Goal: Information Seeking & Learning: Compare options

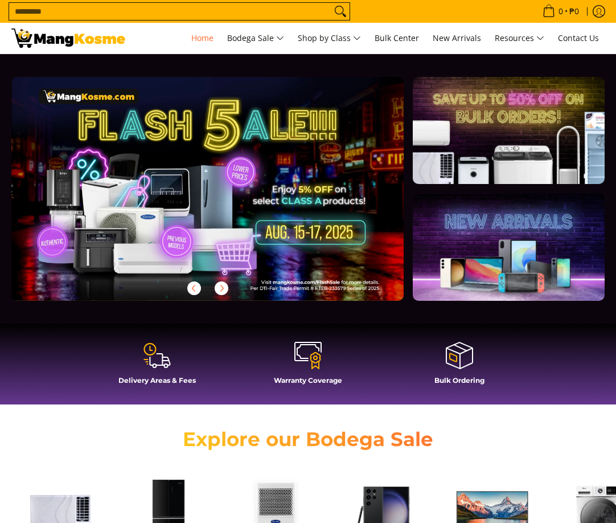
scroll to position [399, 0]
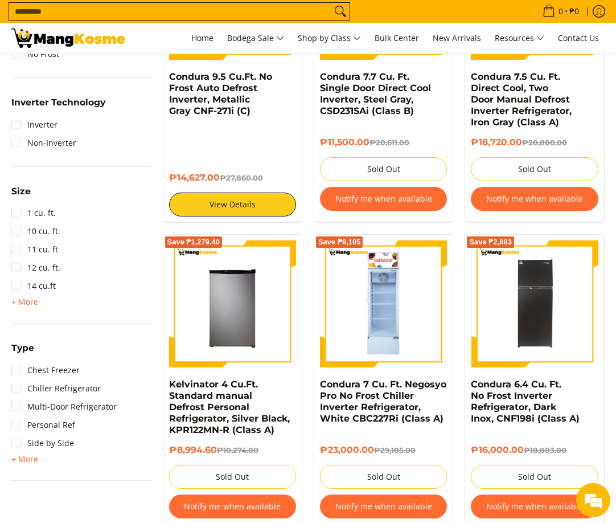
scroll to position [511, 0]
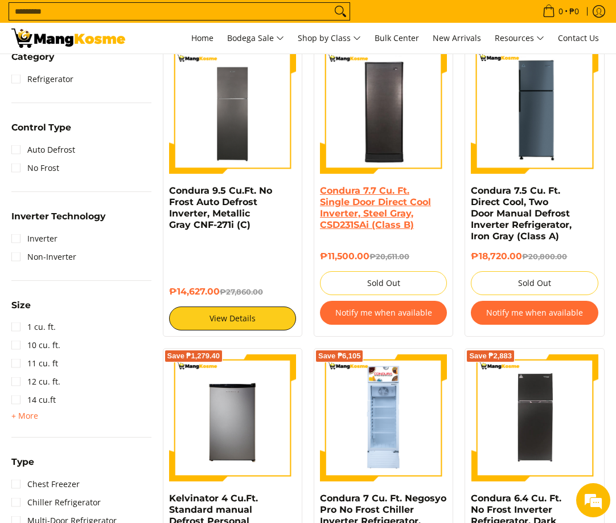
click at [373, 227] on link "Condura 7.7 Cu. Ft. Single Door Direct Cool Inverter, Steel Gray, CSD231SAi (Cl…" at bounding box center [375, 207] width 111 height 45
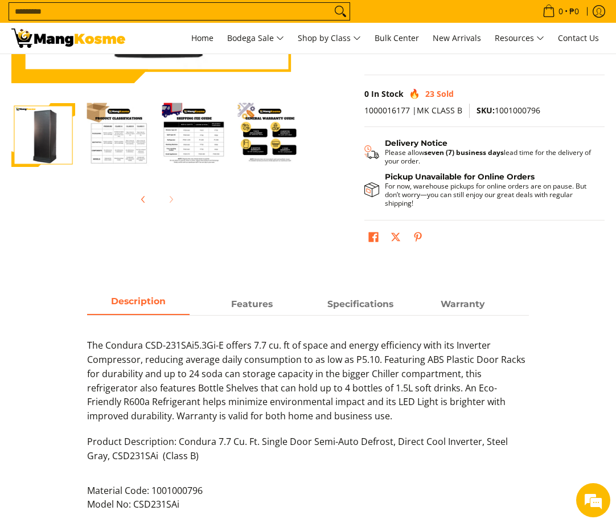
scroll to position [114, 0]
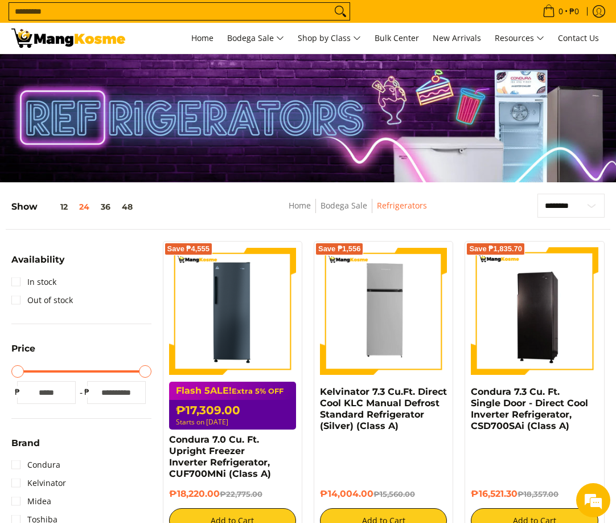
drag, startPoint x: 0, startPoint y: 0, endPoint x: 19, endPoint y: 377, distance: 377.4
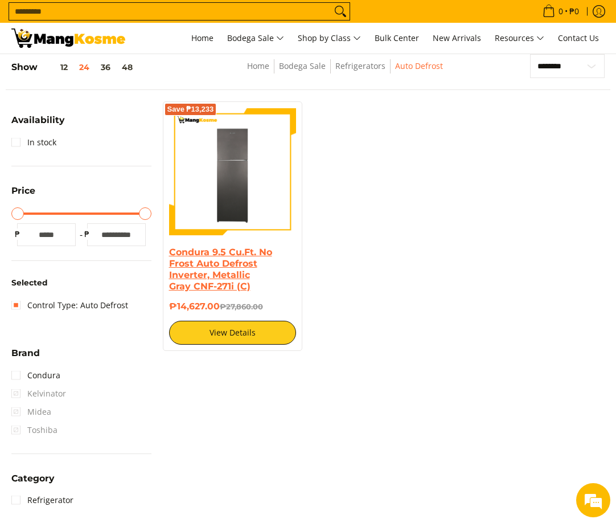
click at [229, 273] on link "Condura 9.5 Cu.Ft. No Frost Auto Defrost Inverter, Metallic Gray CNF-271i (C)" at bounding box center [220, 269] width 103 height 45
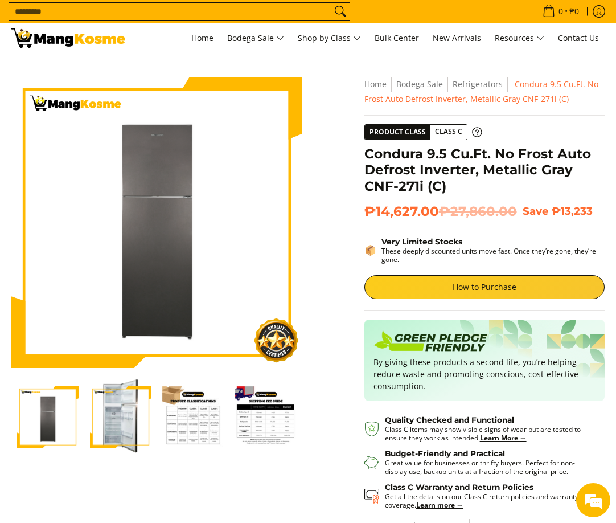
click at [270, 386] on img "Condura 9.5 Cu.Ft. No Frost Auto Defrost Inverter, Metallic Gray CNF-271i (C)-4" at bounding box center [265, 416] width 61 height 61
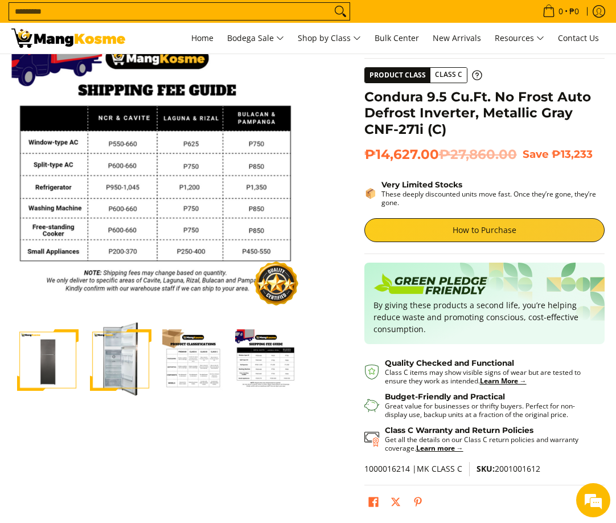
click at [223, 359] on img "Condura 9.5 Cu.Ft. No Frost Auto Defrost Inverter, Metallic Gray CNF-271i (C)-3" at bounding box center [193, 359] width 61 height 61
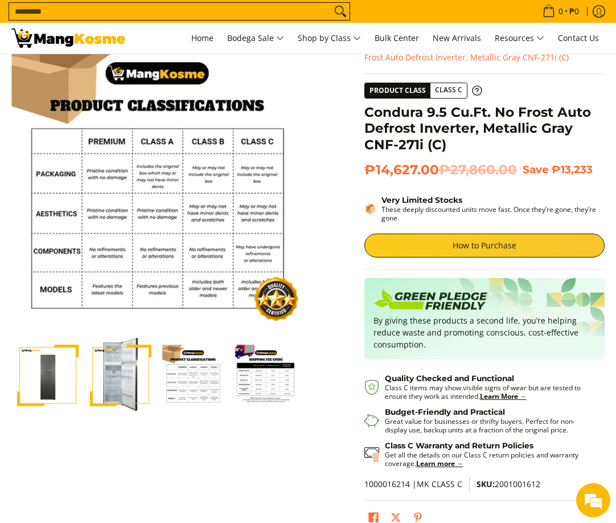
scroll to position [57, 0]
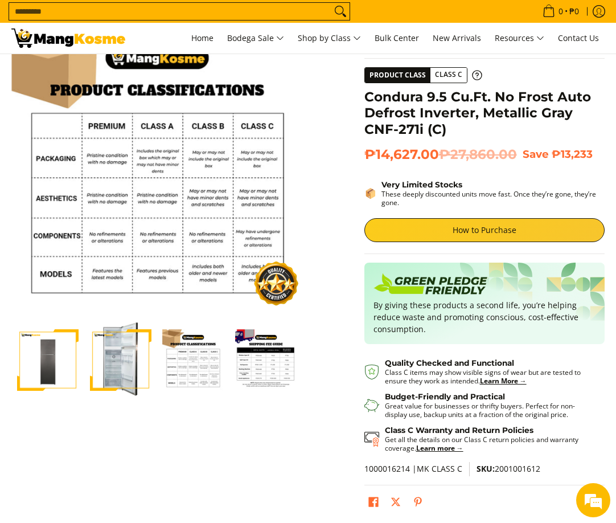
click at [122, 367] on img "Condura 9.5 Cu.Ft. No Frost Auto Defrost Inverter, Metallic Gray CNF-271i (C)-2" at bounding box center [120, 360] width 61 height 76
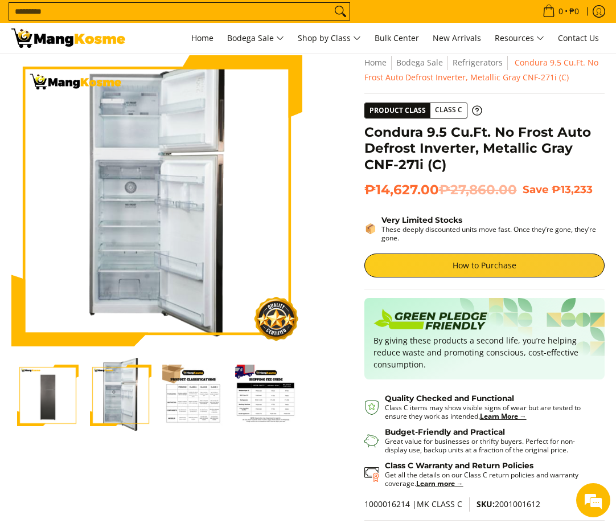
scroll to position [0, 0]
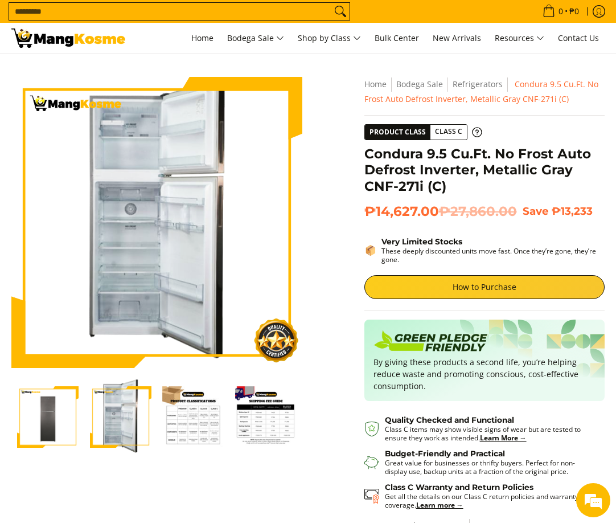
click at [225, 462] on div at bounding box center [156, 422] width 291 height 87
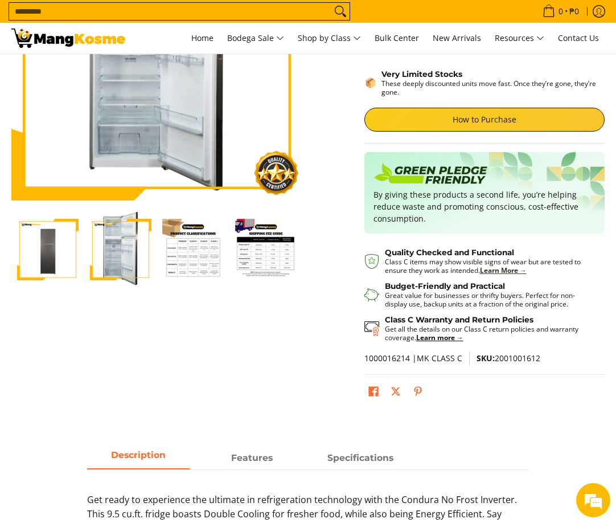
scroll to position [342, 0]
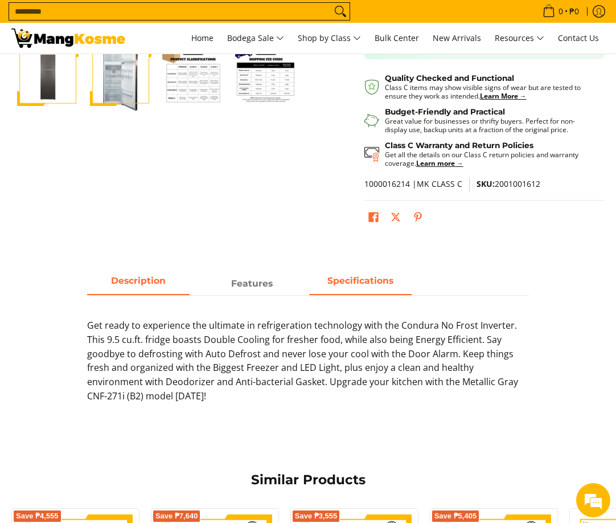
click at [326, 279] on span "Specifications" at bounding box center [360, 283] width 102 height 20
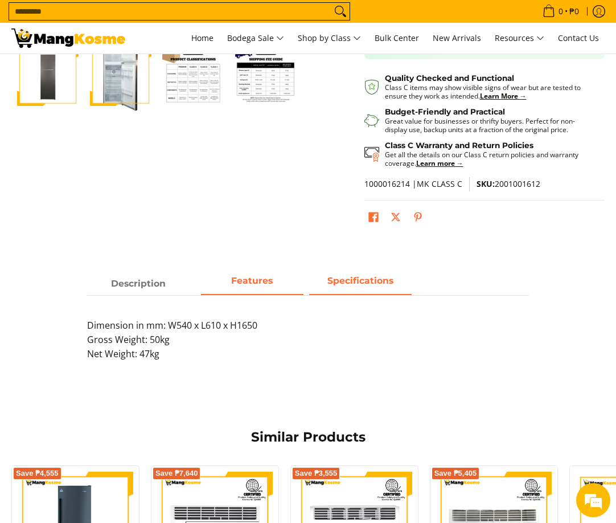
click at [267, 282] on span "Features" at bounding box center [252, 283] width 102 height 20
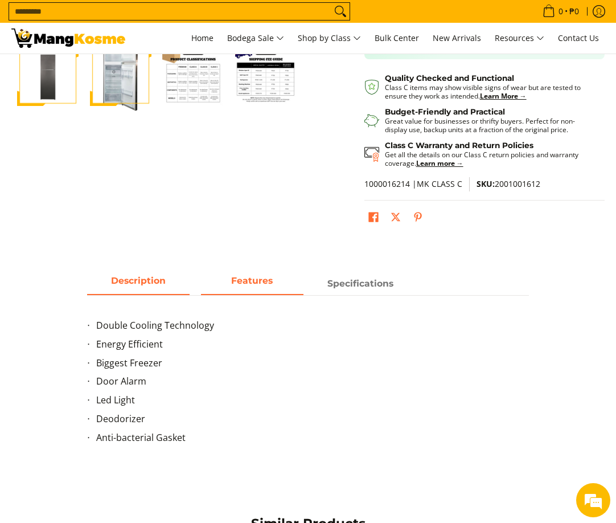
click at [126, 294] on span "Description" at bounding box center [138, 283] width 102 height 20
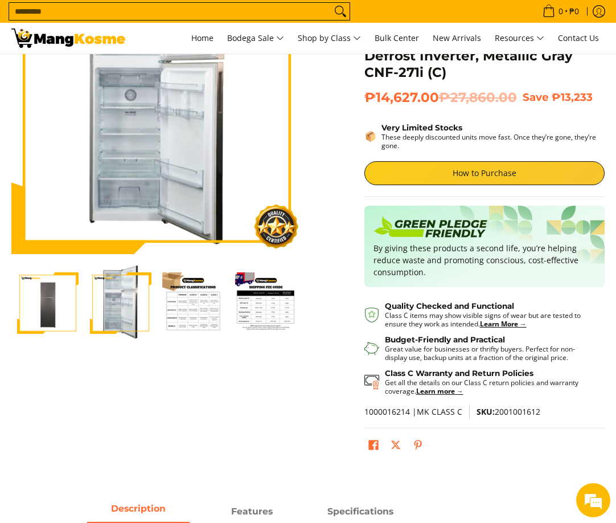
scroll to position [0, 0]
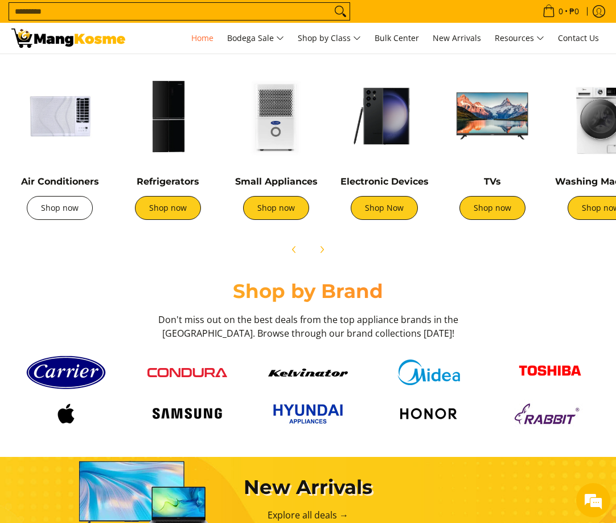
scroll to position [285, 0]
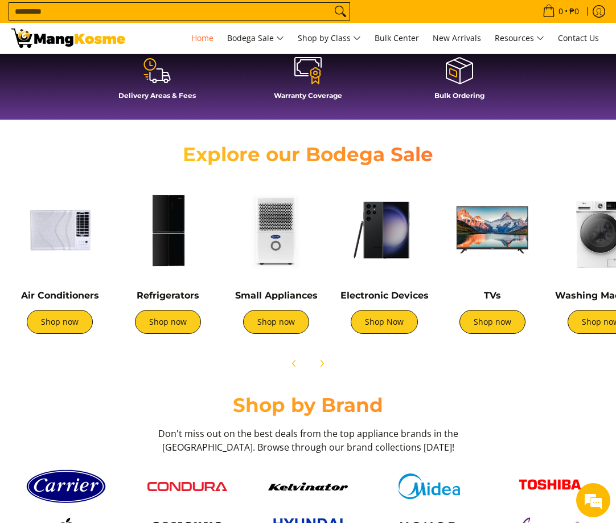
click at [103, 146] on div "Explore our Bodega Sale" at bounding box center [308, 153] width 605 height 45
click at [607, 256] on img at bounding box center [600, 230] width 97 height 97
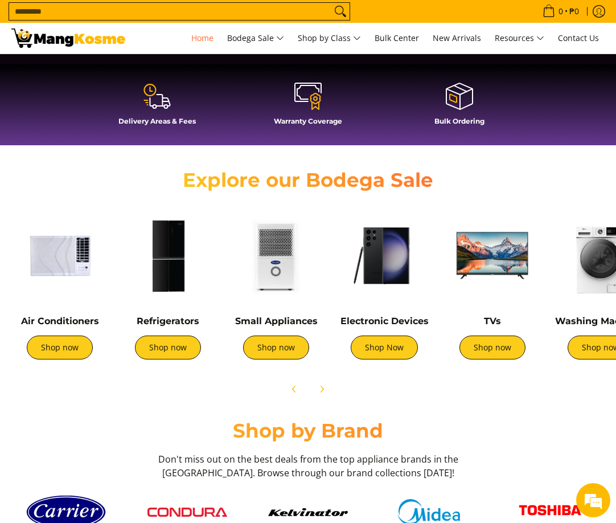
scroll to position [228, 0]
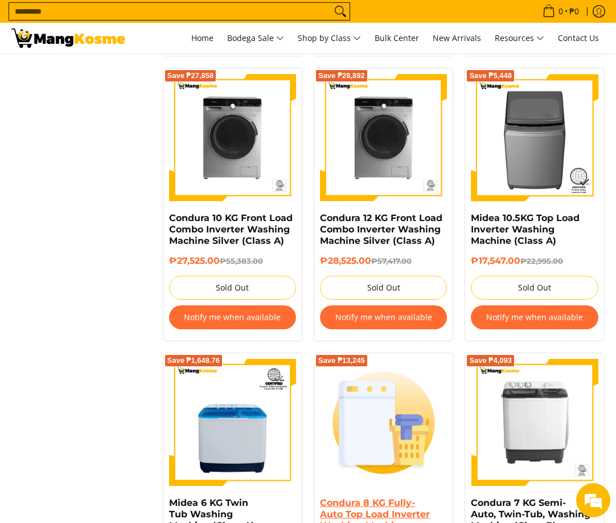
scroll to position [1820, 0]
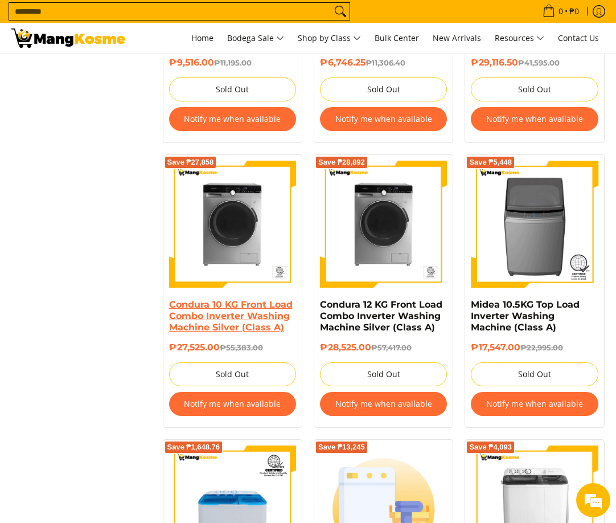
click at [273, 313] on link "Condura 10 KG Front Load Combo Inverter Washing Machine Silver (Class A)" at bounding box center [231, 316] width 124 height 34
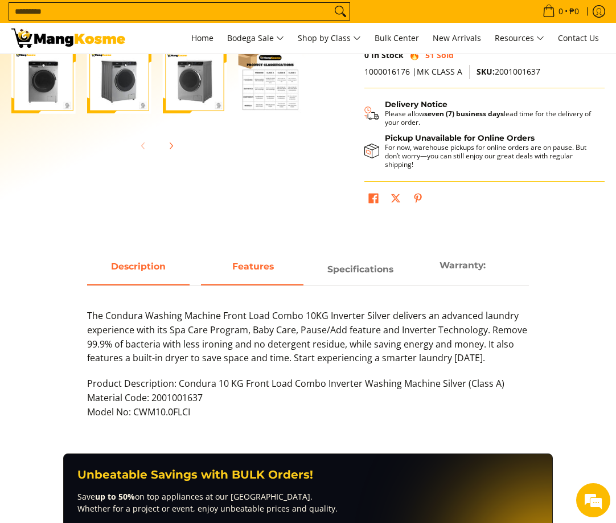
scroll to position [337, 0]
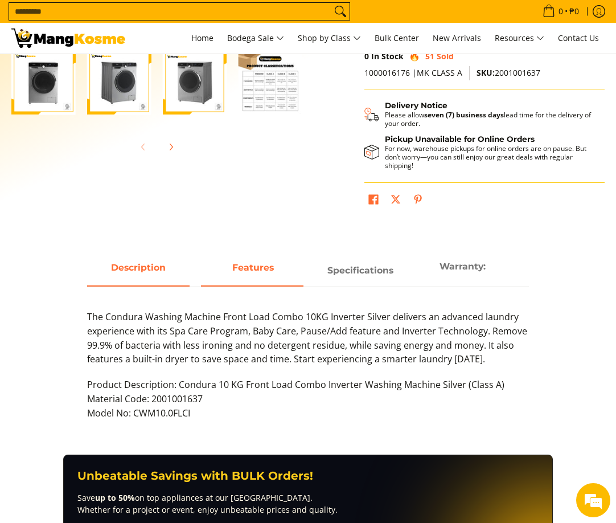
click at [245, 271] on strong "Features" at bounding box center [253, 267] width 42 height 11
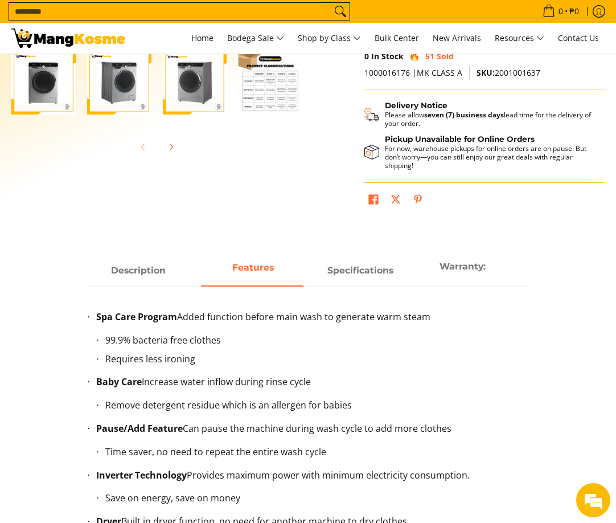
scroll to position [0, 0]
click at [85, 347] on div "Description Features Specifications Warranty: The Condura Washing Machine Front…" at bounding box center [308, 413] width 454 height 314
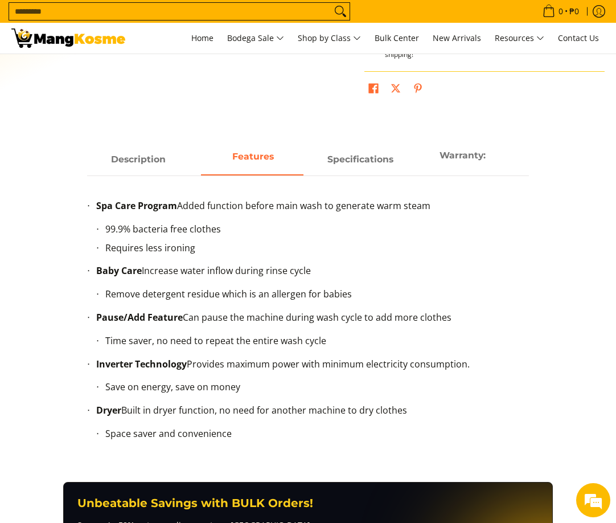
scroll to position [451, 0]
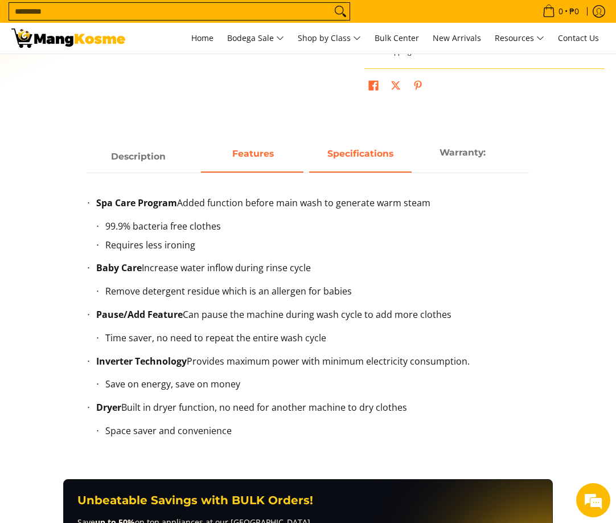
click at [345, 155] on span "Specifications" at bounding box center [360, 156] width 102 height 20
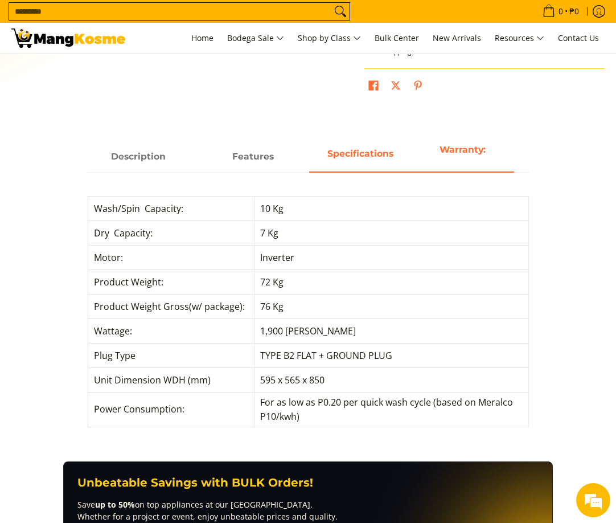
click at [455, 152] on strong "Warranty:" at bounding box center [463, 149] width 46 height 11
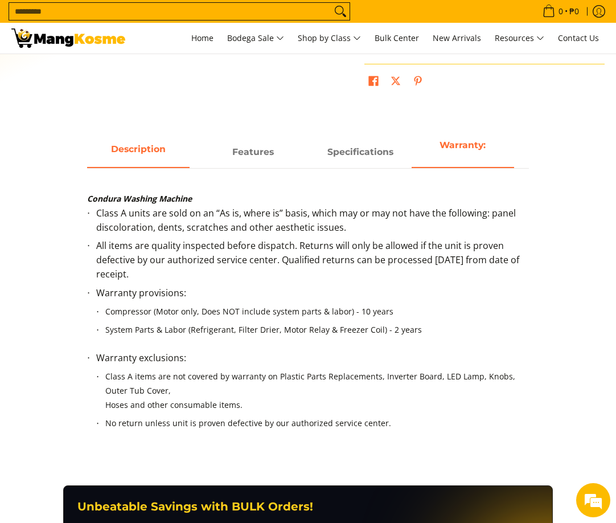
scroll to position [399, 0]
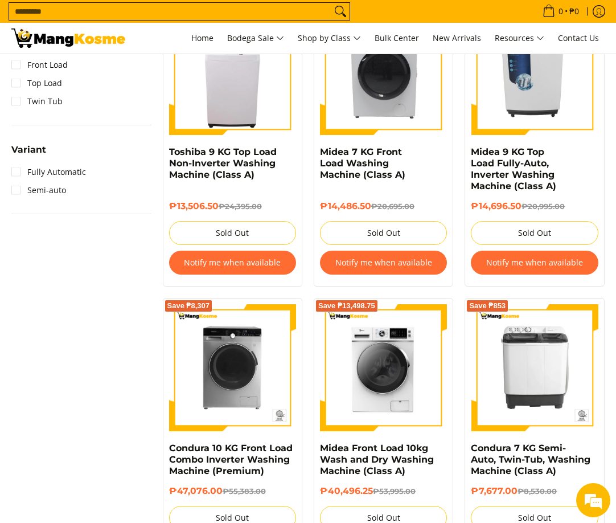
scroll to position [785, 0]
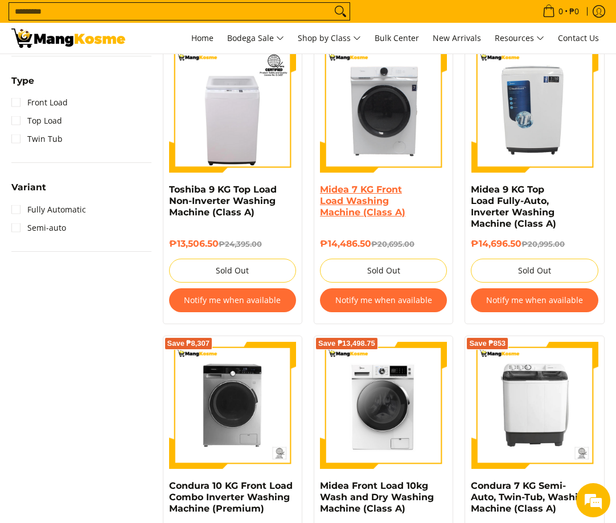
click at [359, 193] on link "Midea 7 KG Front Load Washing Machine (Class A)" at bounding box center [362, 201] width 85 height 34
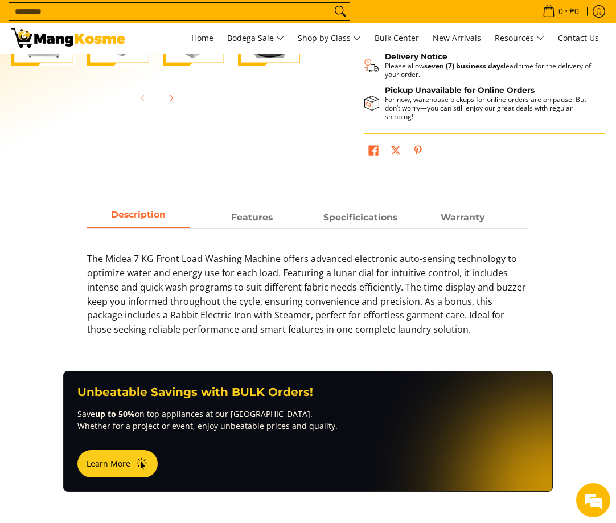
scroll to position [399, 0]
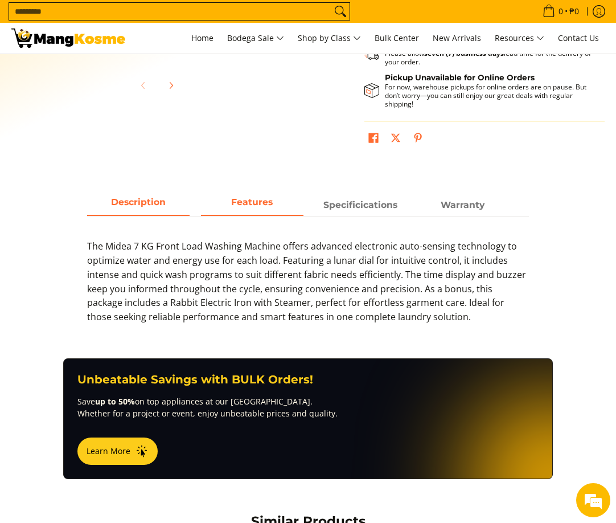
click at [270, 206] on strong "Features" at bounding box center [252, 201] width 42 height 11
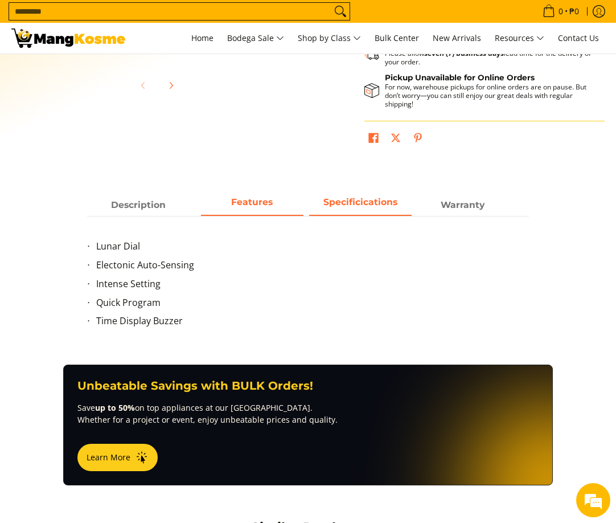
click at [349, 208] on span "Specificications" at bounding box center [360, 205] width 102 height 20
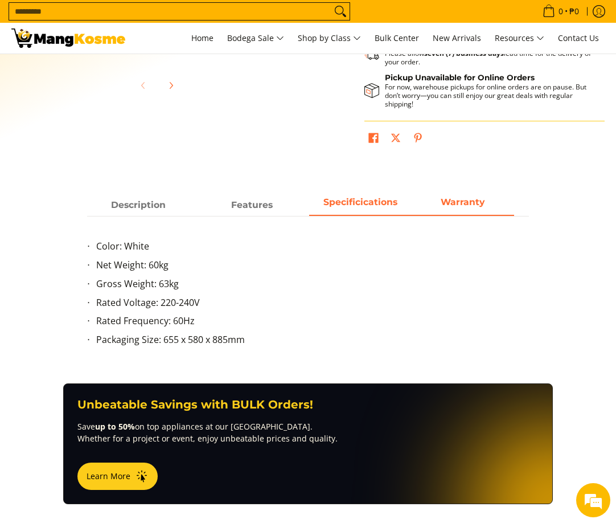
click at [441, 212] on span "Warranty" at bounding box center [463, 205] width 102 height 20
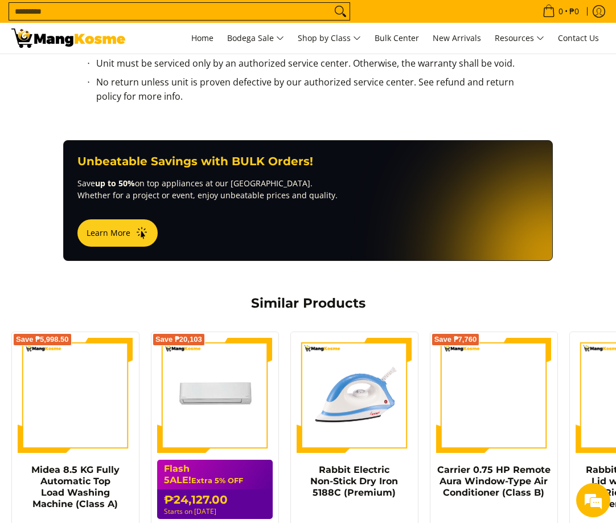
scroll to position [968, 0]
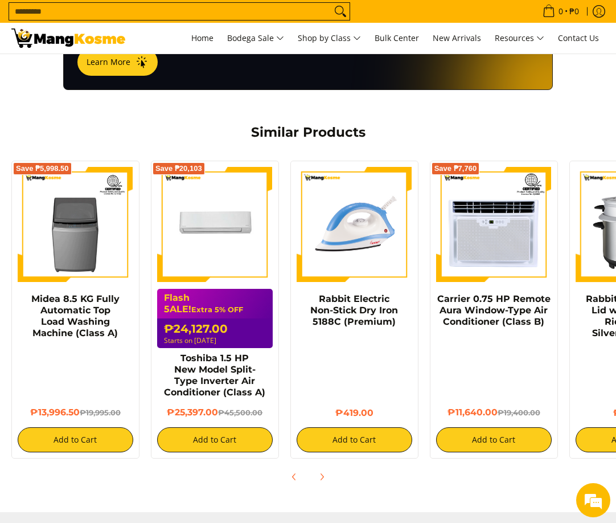
drag, startPoint x: 127, startPoint y: 112, endPoint x: 163, endPoint y: 113, distance: 35.9
click at [162, 113] on div "Similar Products" at bounding box center [308, 127] width 454 height 28
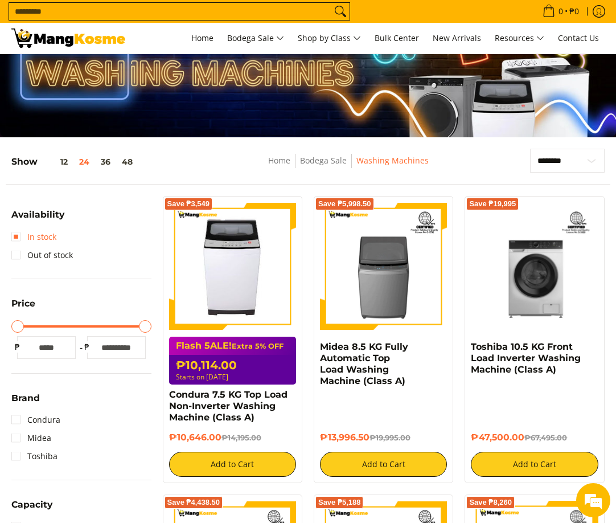
click at [41, 243] on link "In stock" at bounding box center [33, 237] width 45 height 18
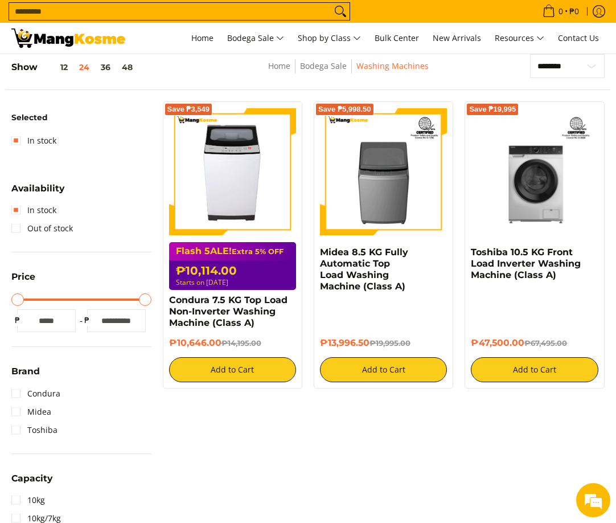
scroll to position [83, 0]
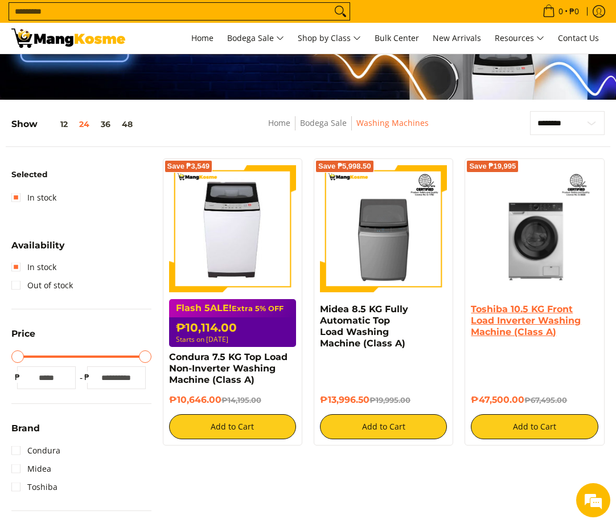
click at [566, 325] on link "Toshiba 10.5 KG Front Load Inverter Washing Machine (Class A)" at bounding box center [526, 320] width 110 height 34
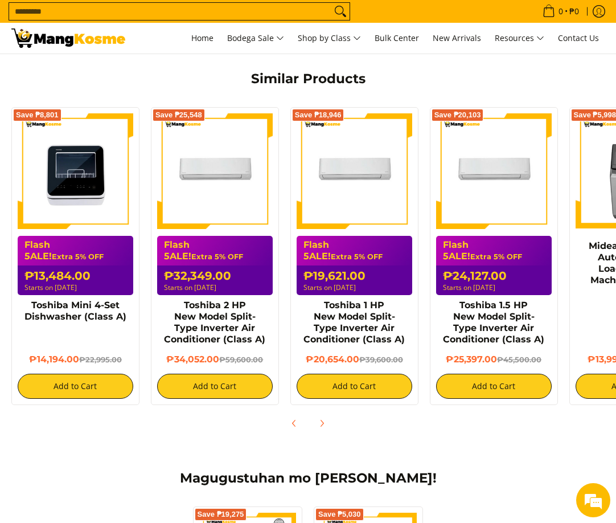
scroll to position [810, 0]
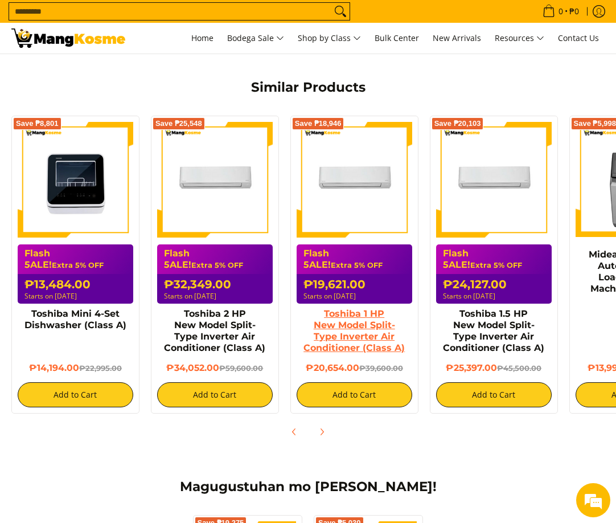
click at [372, 320] on link "Toshiba 1 HP New Model Split-Type Inverter Air Conditioner (Class A)" at bounding box center [353, 330] width 101 height 45
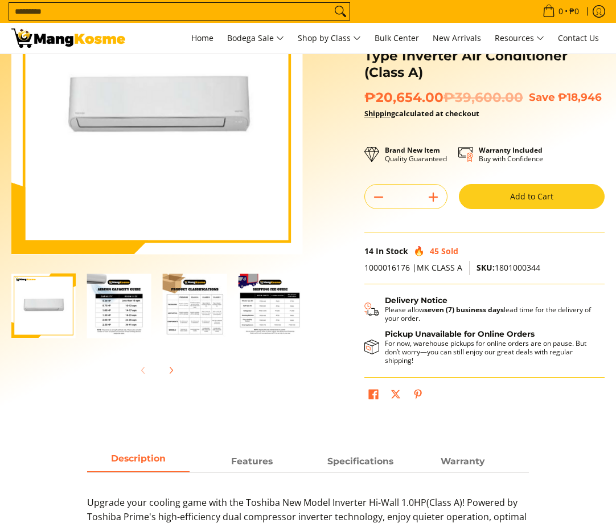
click at [234, 415] on div "Skip to Main Content Enable zoom Disable zoom Enable zoom Disable zoom Enable z…" at bounding box center [308, 192] width 605 height 459
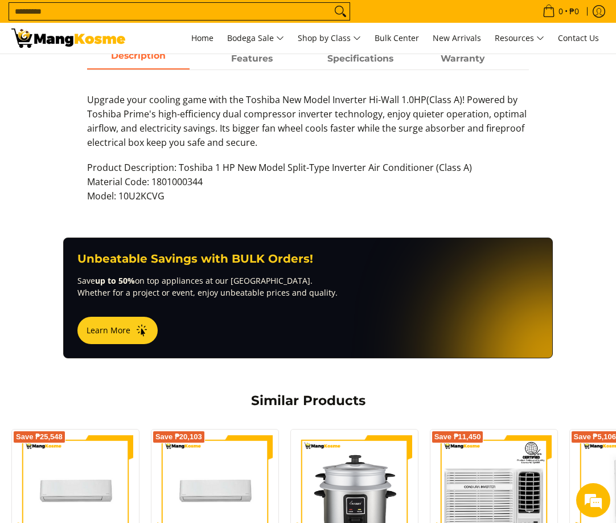
scroll to position [342, 0]
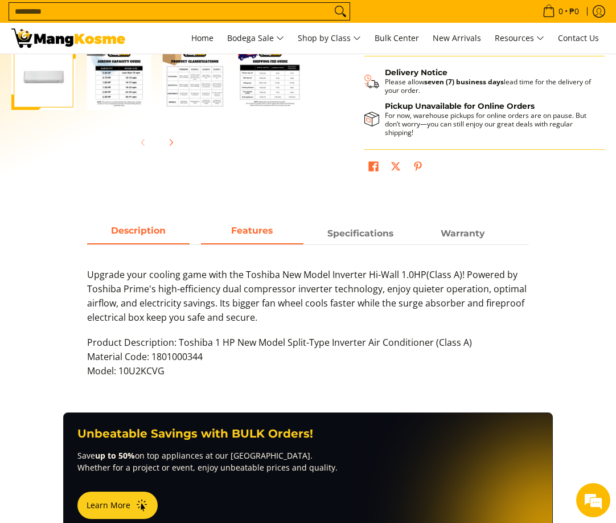
click at [235, 240] on span "Features" at bounding box center [252, 233] width 102 height 20
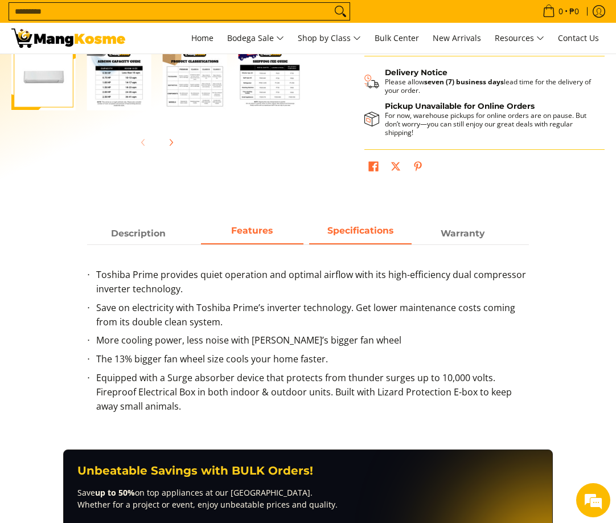
click at [355, 237] on span "Specifications" at bounding box center [360, 233] width 102 height 20
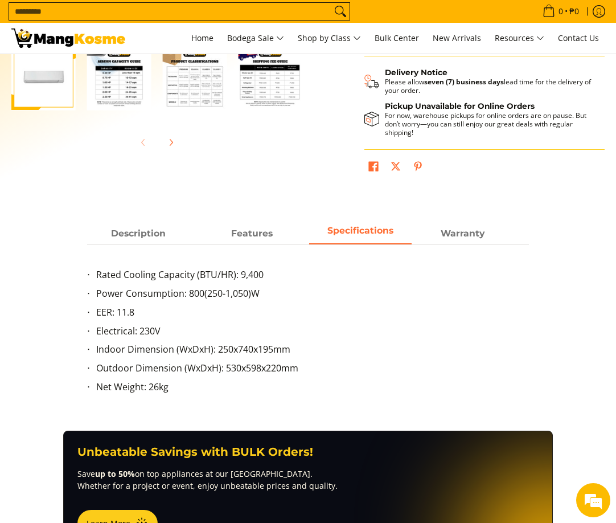
scroll to position [0, 0]
click at [448, 219] on main "Skip to Main Content Enable zoom Disable zoom Enable zoom Disable zoom Enable z…" at bounding box center [308, 342] width 616 height 1260
